Goal: Check status: Check status

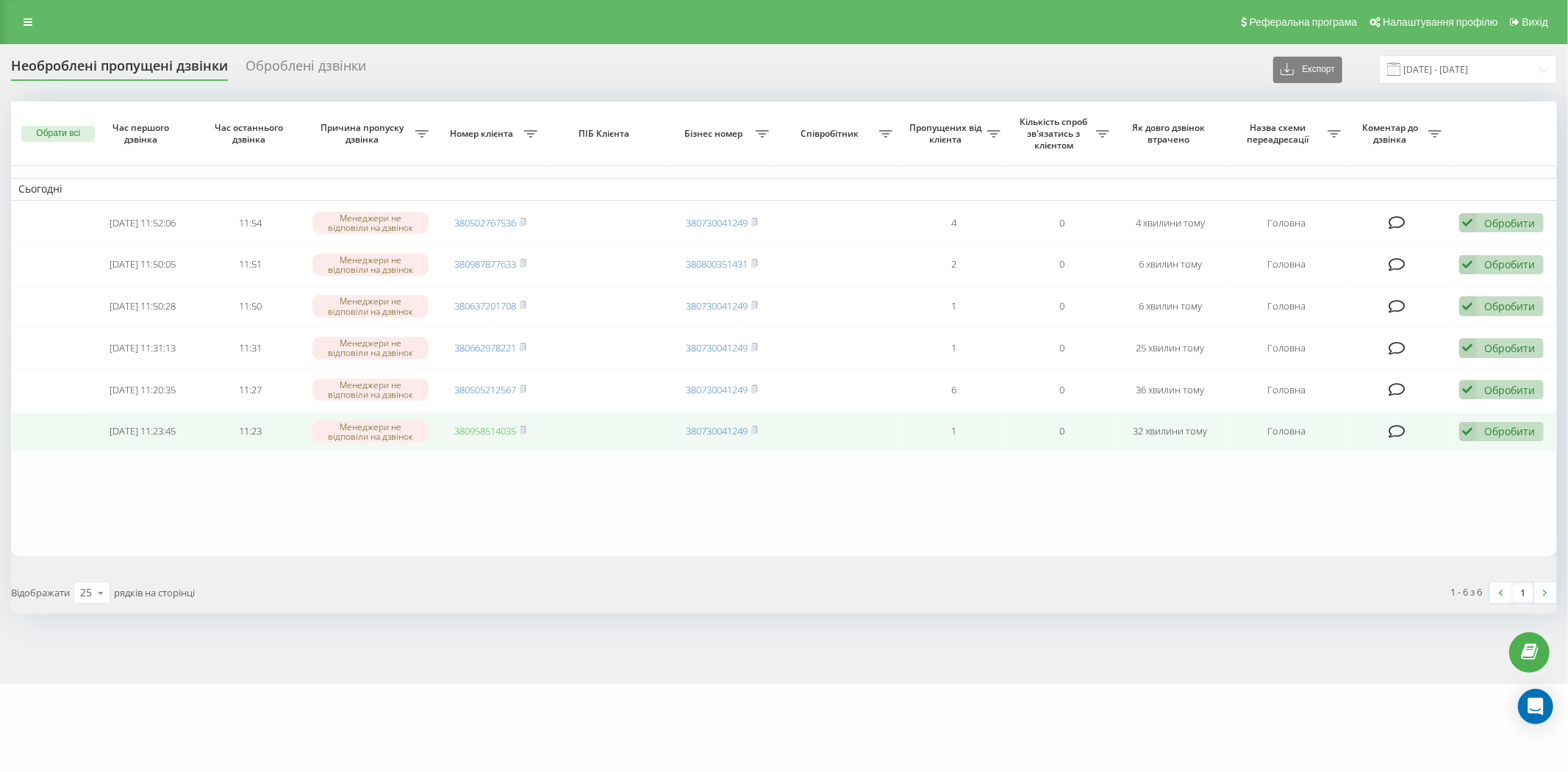
click at [502, 429] on link "380958514035" at bounding box center [485, 430] width 62 height 13
click at [1470, 428] on icon at bounding box center [1467, 432] width 17 height 20
click at [1452, 451] on div "Не вдалося зв'язатися" at bounding box center [1405, 455] width 275 height 26
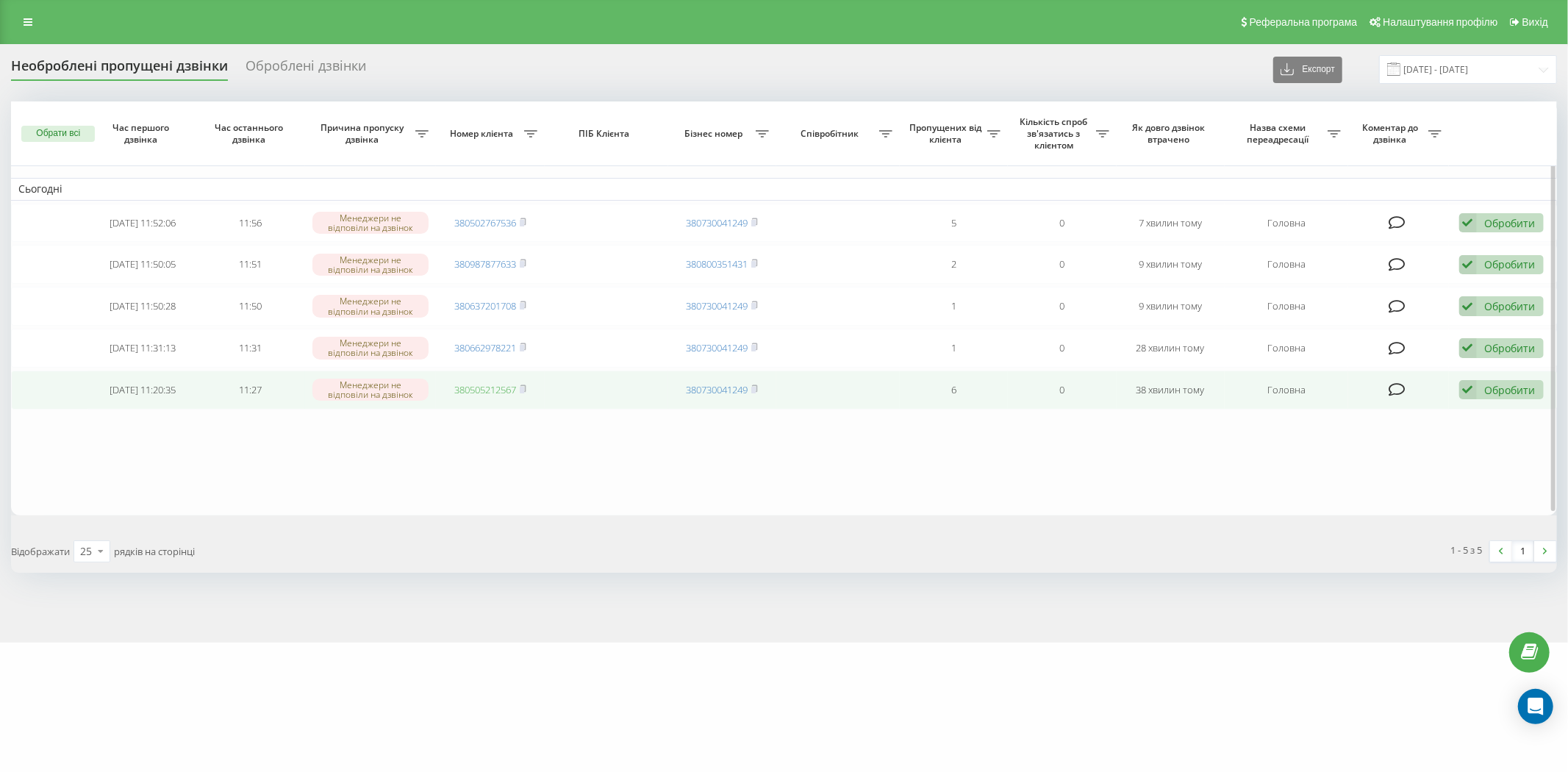
click at [488, 394] on link "380505212567" at bounding box center [485, 389] width 62 height 13
click at [1467, 393] on icon at bounding box center [1467, 390] width 17 height 20
click at [1463, 409] on div "Не вдалося зв'язатися" at bounding box center [1405, 413] width 275 height 26
click at [480, 385] on link "380662978221" at bounding box center [485, 389] width 62 height 13
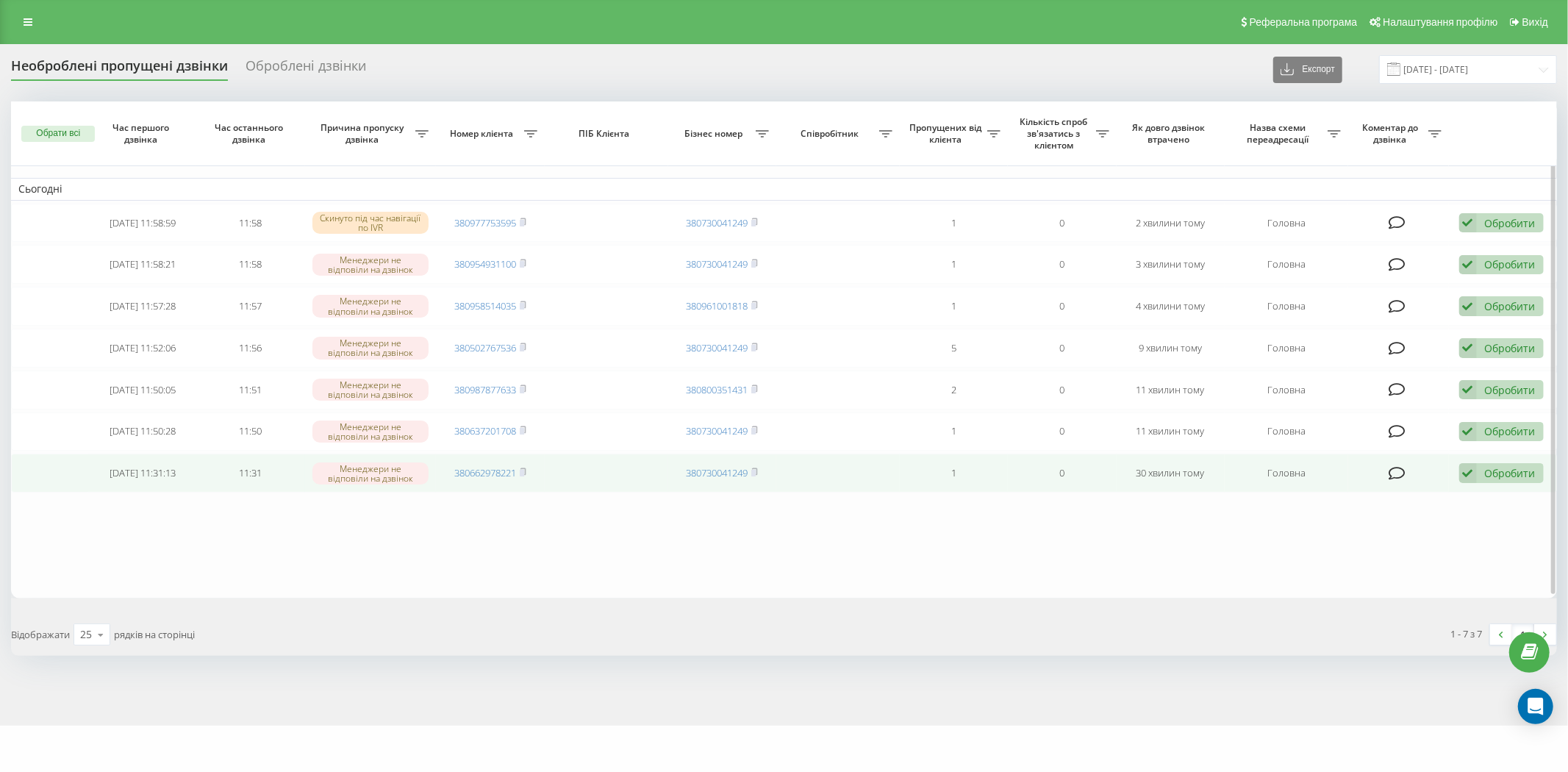
click at [1465, 472] on icon at bounding box center [1467, 473] width 17 height 20
click at [1417, 543] on span "Клієнт передзвонив сам з іншого номера" at bounding box center [1385, 549] width 210 height 14
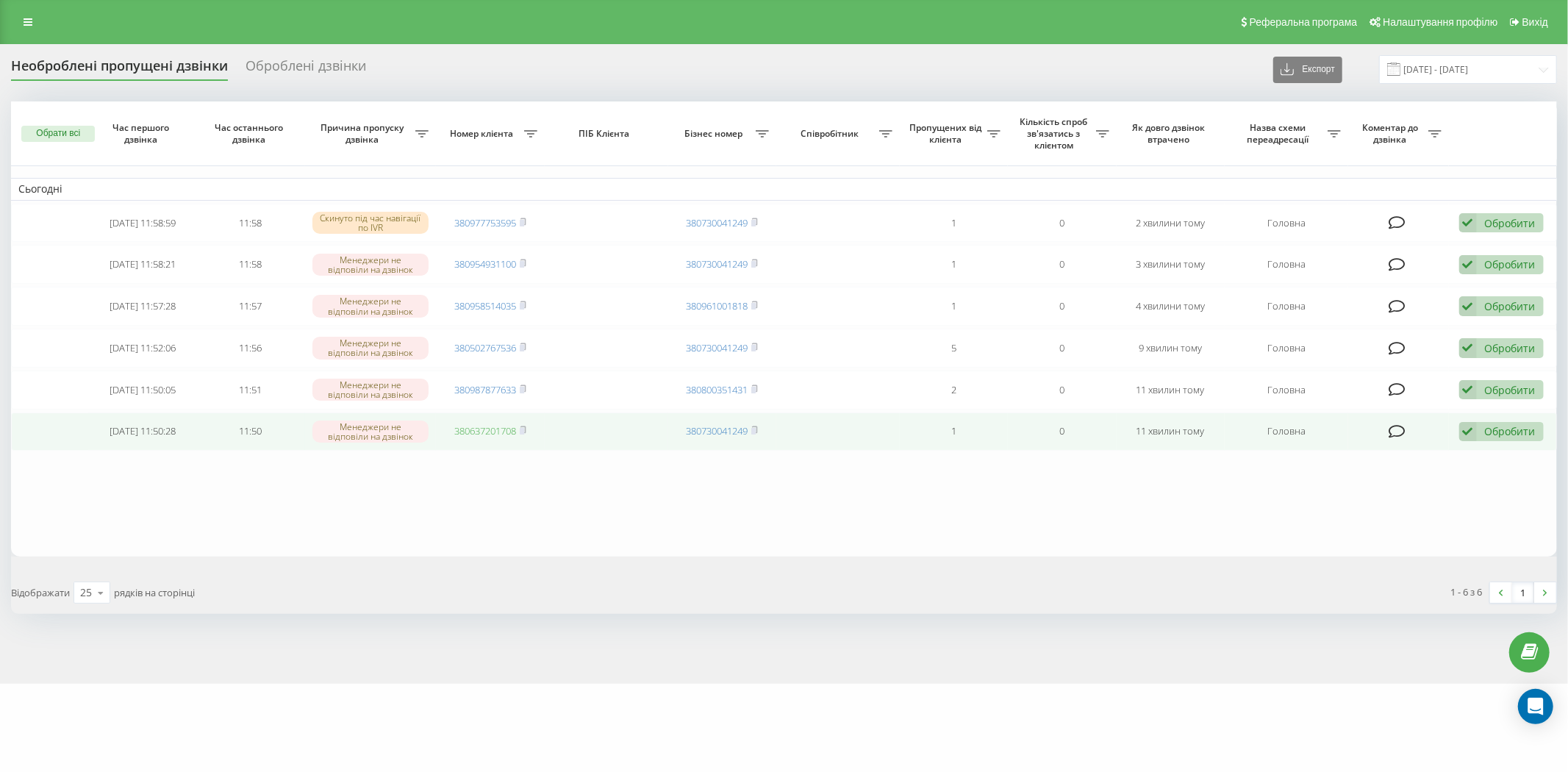
click at [498, 428] on link "380637201708" at bounding box center [485, 430] width 62 height 13
click at [488, 429] on link "380987877633" at bounding box center [485, 430] width 62 height 13
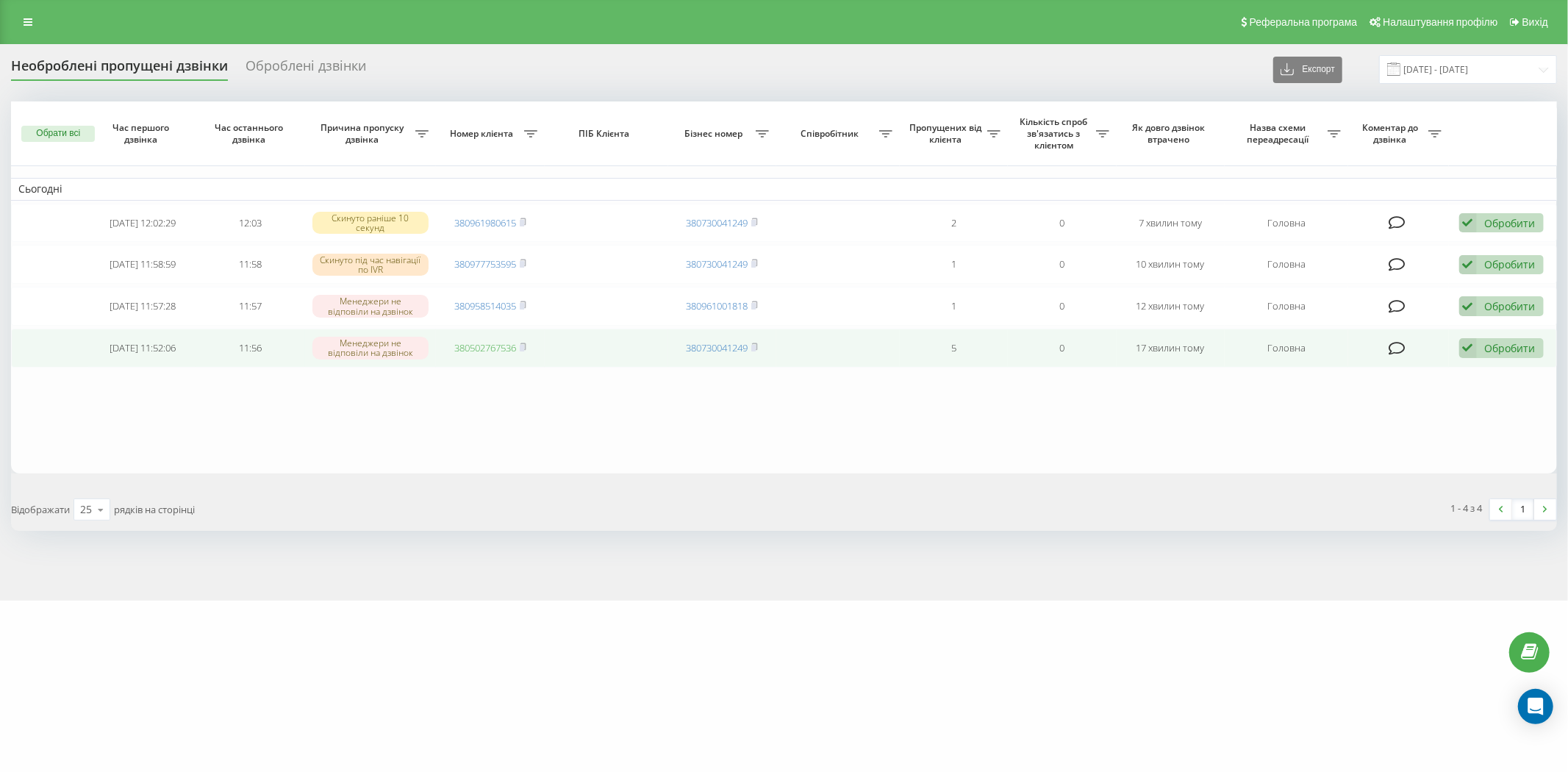
click at [503, 341] on link "380502767536" at bounding box center [485, 347] width 62 height 13
click at [1468, 346] on icon at bounding box center [1467, 348] width 17 height 20
click at [1413, 369] on div "Не вдалося зв'язатися" at bounding box center [1405, 372] width 275 height 26
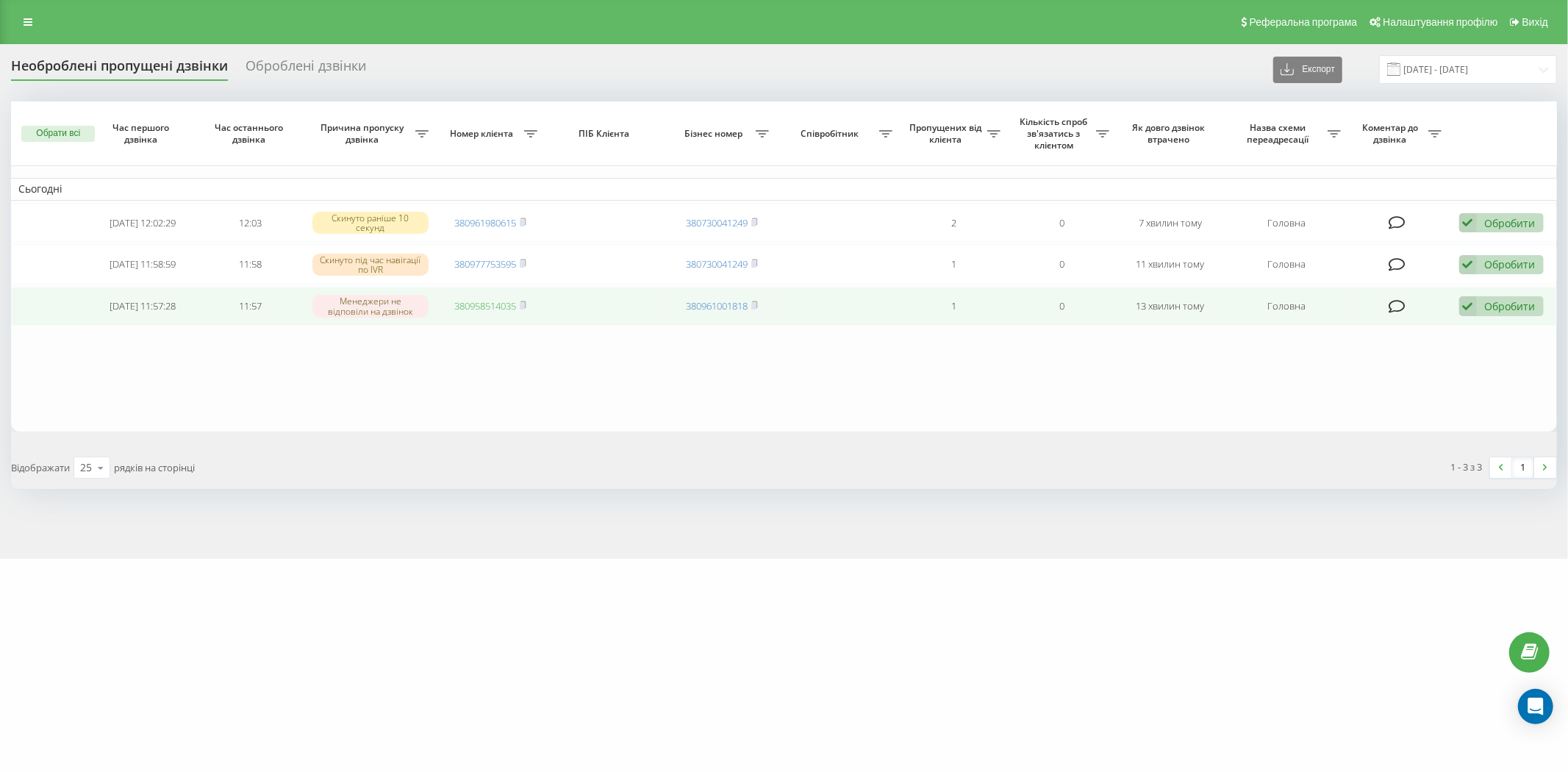
click at [475, 300] on link "380958514035" at bounding box center [485, 306] width 62 height 13
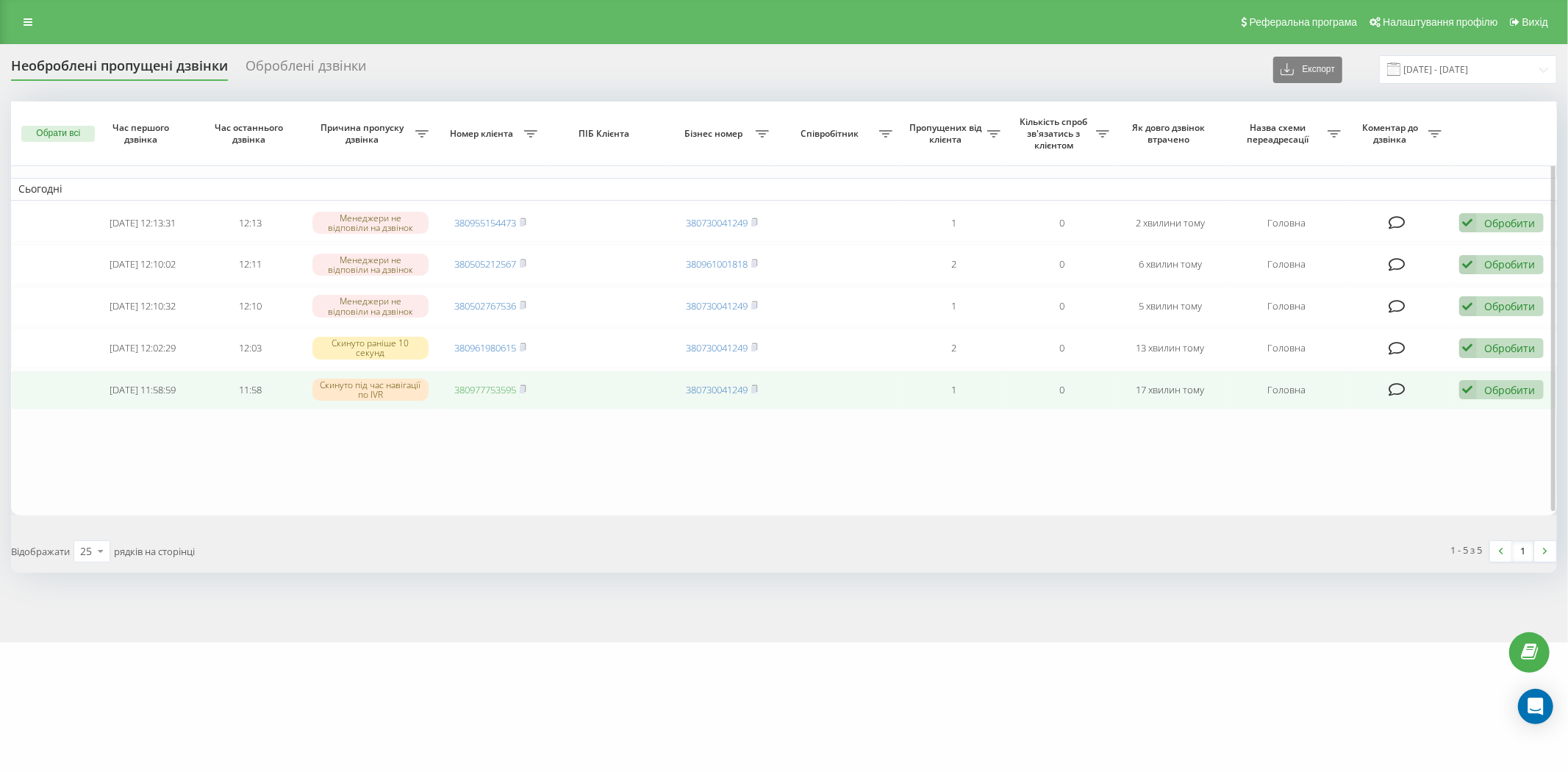
click at [487, 391] on link "380977753595" at bounding box center [485, 389] width 62 height 13
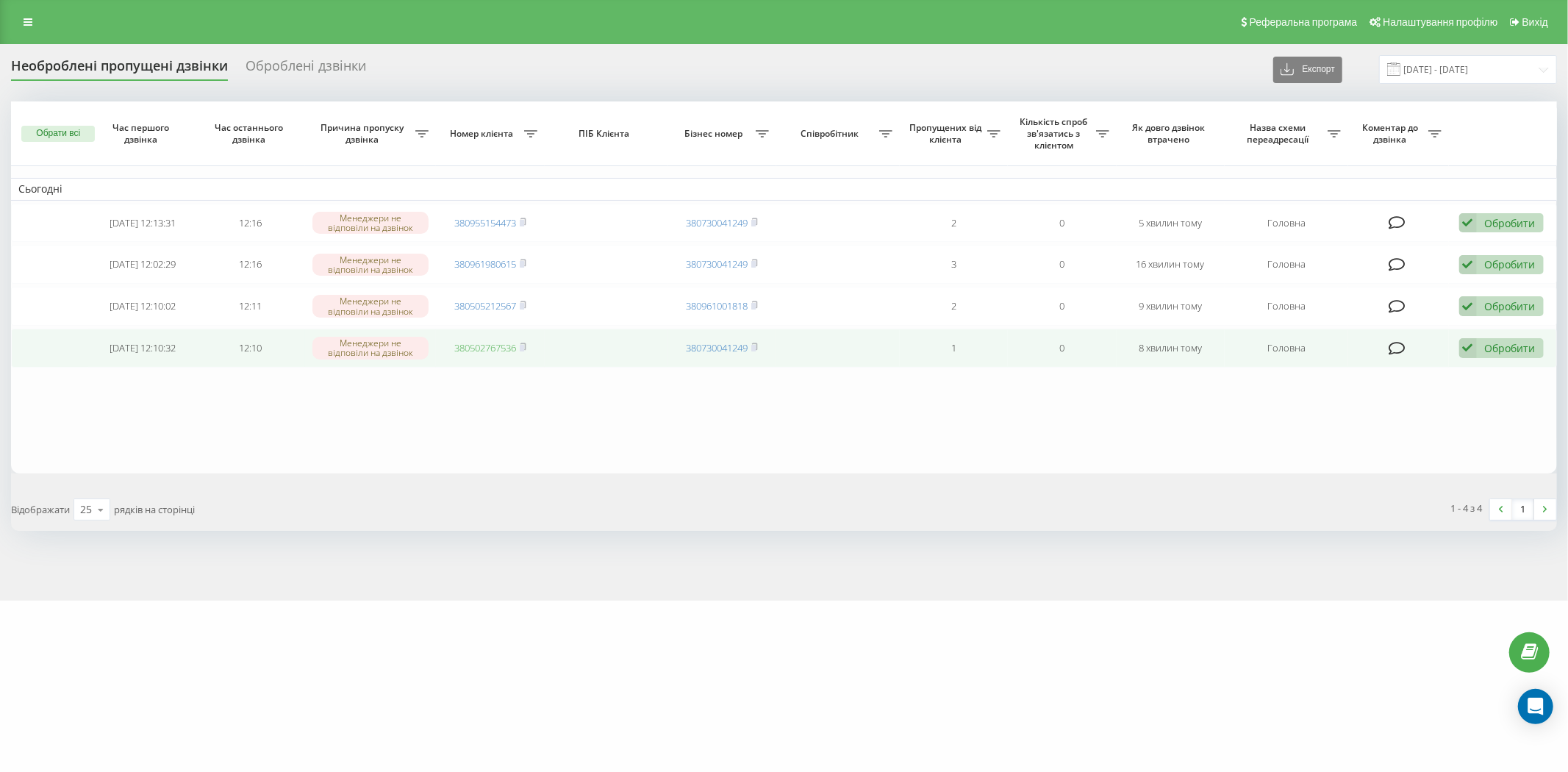
click at [482, 341] on link "380502767536" at bounding box center [485, 347] width 62 height 13
click at [1464, 348] on icon at bounding box center [1467, 348] width 17 height 20
click at [1447, 380] on div "Не вдалося зв'язатися" at bounding box center [1405, 372] width 275 height 26
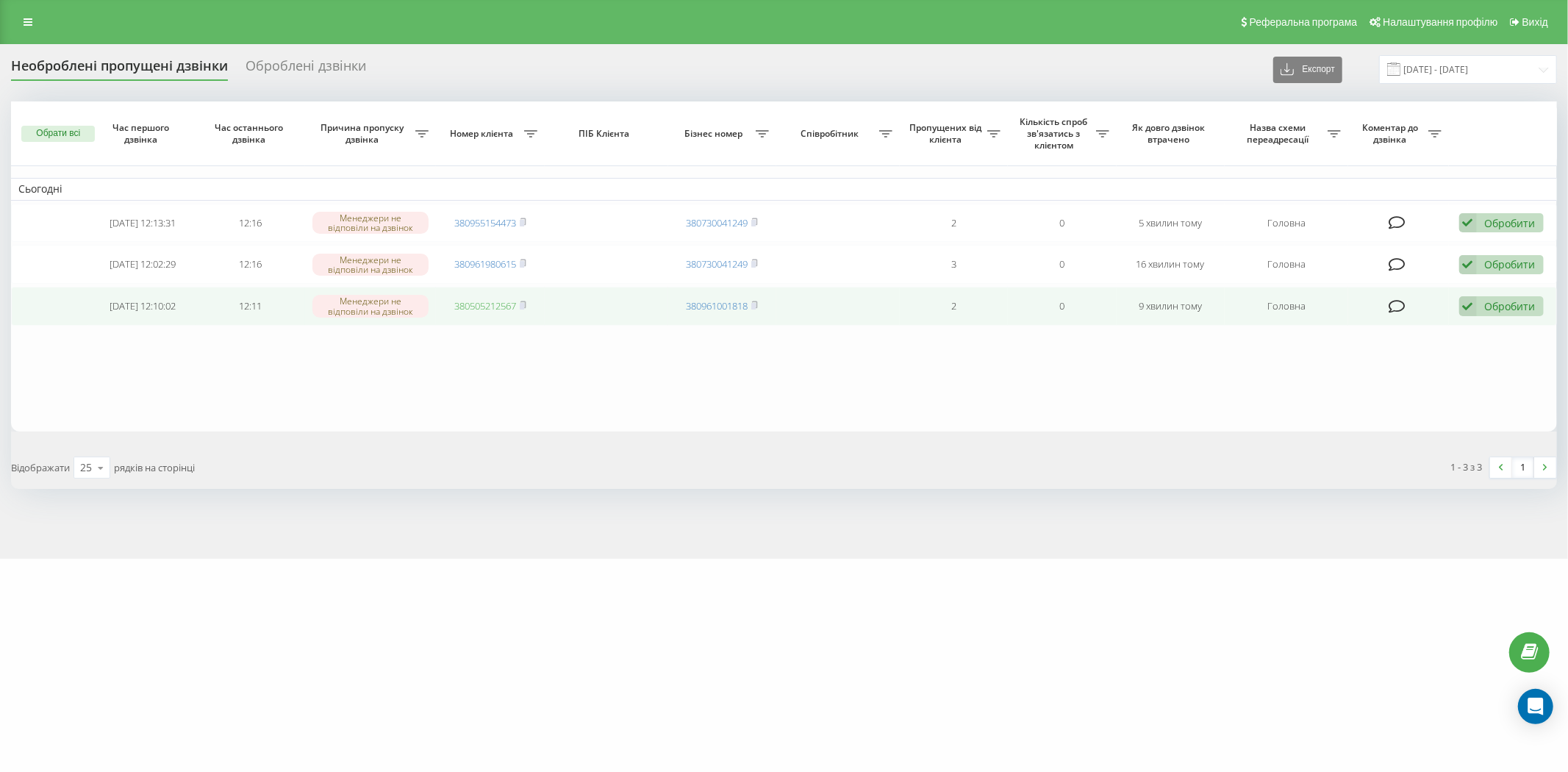
click at [465, 302] on link "380505212567" at bounding box center [485, 306] width 62 height 13
click at [508, 304] on link "380961980615" at bounding box center [485, 306] width 62 height 13
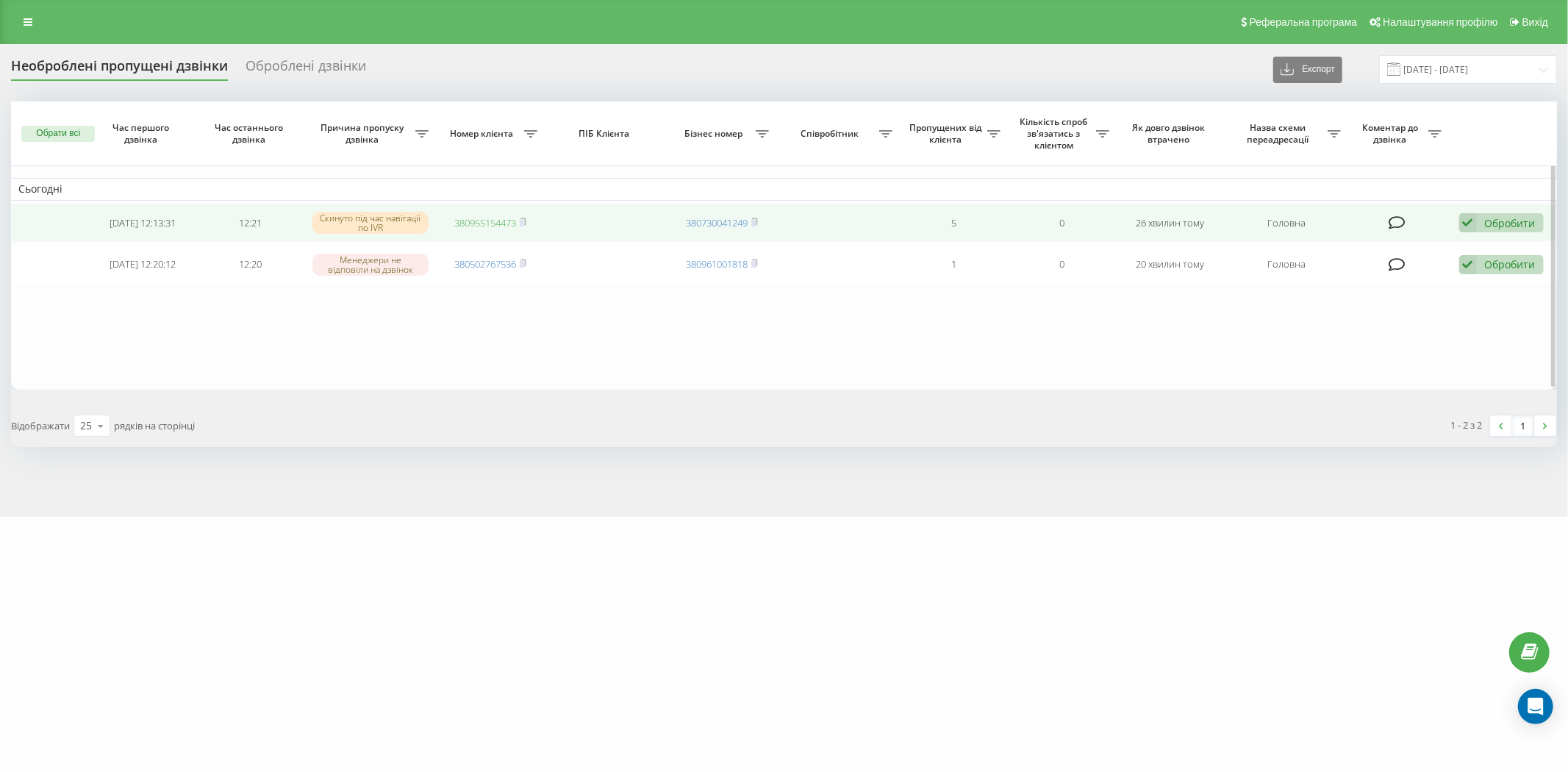
click at [503, 222] on link "380955154473" at bounding box center [485, 223] width 62 height 13
click at [1474, 222] on icon at bounding box center [1467, 223] width 17 height 20
click at [1451, 247] on div "Не вдалося зв'язатися" at bounding box center [1405, 246] width 275 height 26
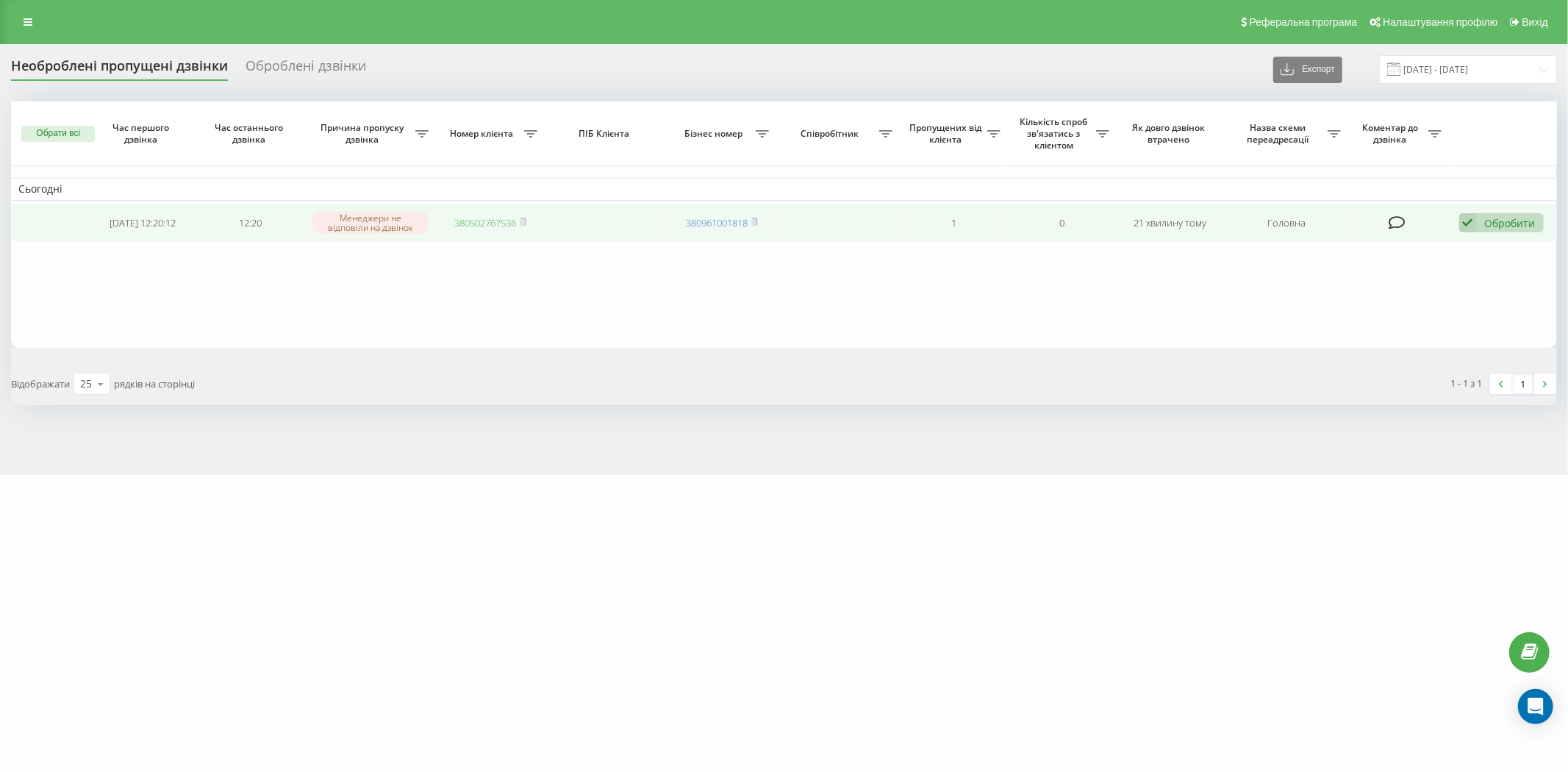
click at [495, 224] on link "380502767536" at bounding box center [485, 223] width 62 height 13
click at [492, 222] on link "380666809879" at bounding box center [485, 223] width 62 height 13
